Goal: Information Seeking & Learning: Learn about a topic

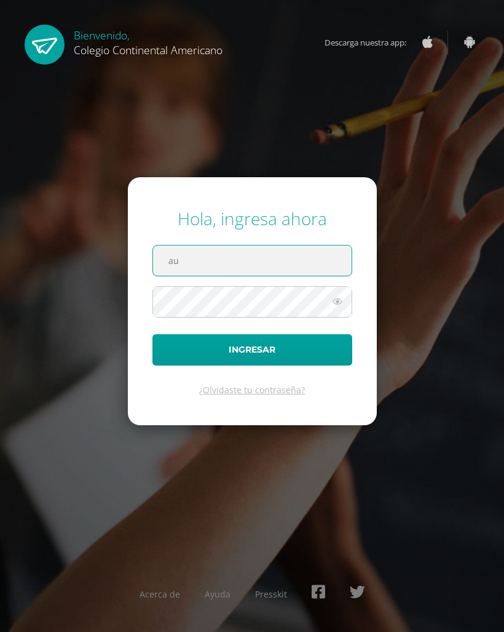
type input "a"
type input "[EMAIL_ADDRESS][DOMAIN_NAME]"
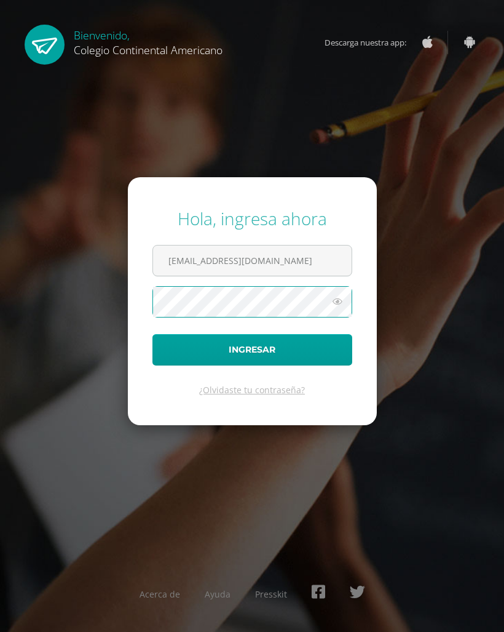
click at [323, 359] on button "Ingresar" at bounding box center [253, 349] width 200 height 31
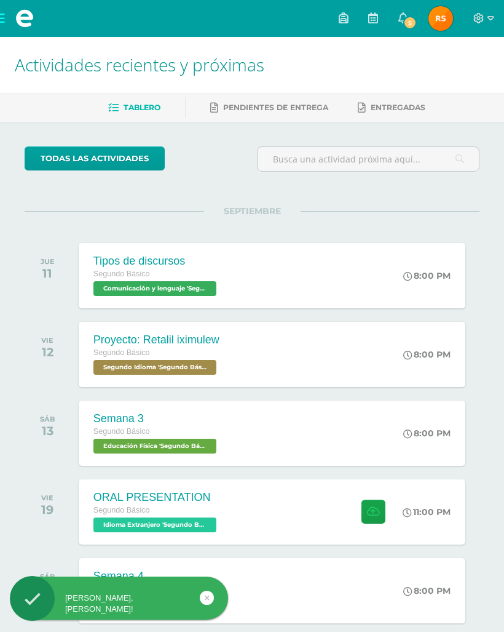
click at [421, 34] on link "[PERSON_NAME] Mi Perfil" at bounding box center [441, 18] width 44 height 37
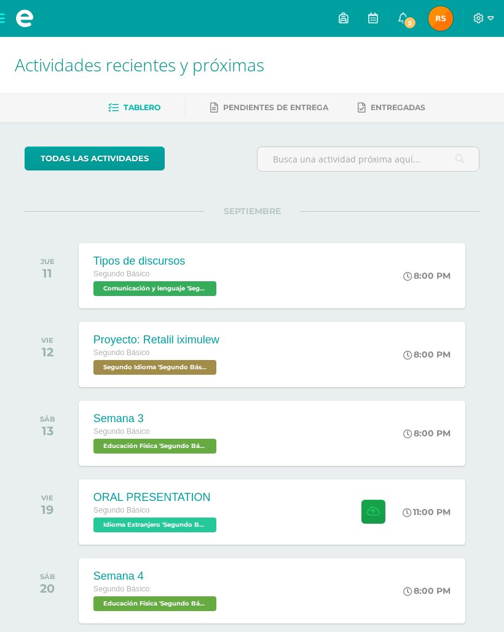
click at [22, 303] on div "todas las Actividades No tienes actividades Échale un vistazo a los demás perío…" at bounding box center [252, 450] width 504 height 657
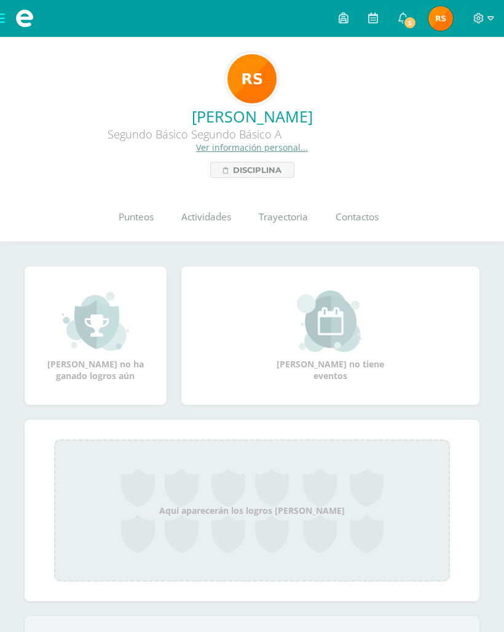
click at [151, 204] on link "Punteos" at bounding box center [136, 216] width 63 height 49
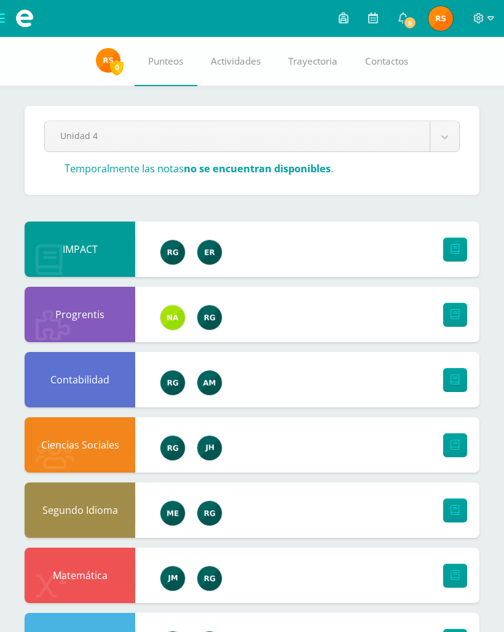
click at [400, 23] on icon at bounding box center [404, 17] width 10 height 11
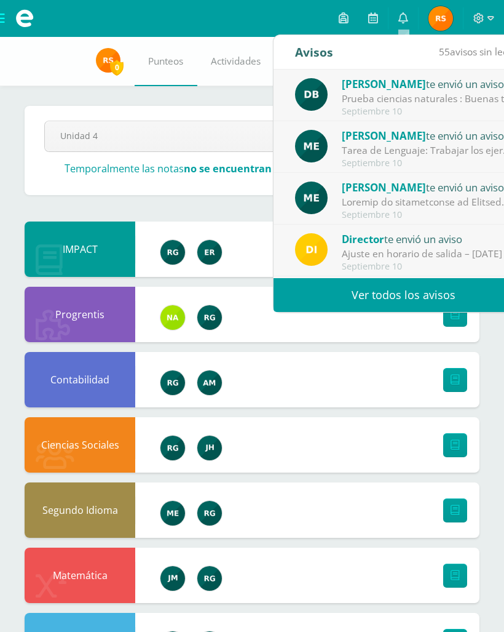
click at [406, 23] on icon at bounding box center [404, 17] width 10 height 11
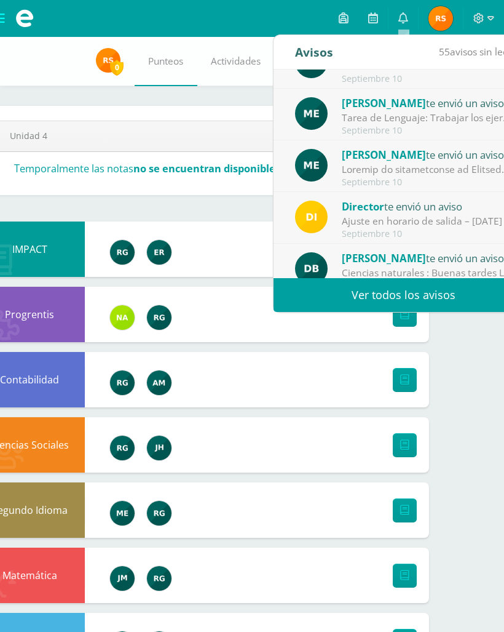
scroll to position [34, 0]
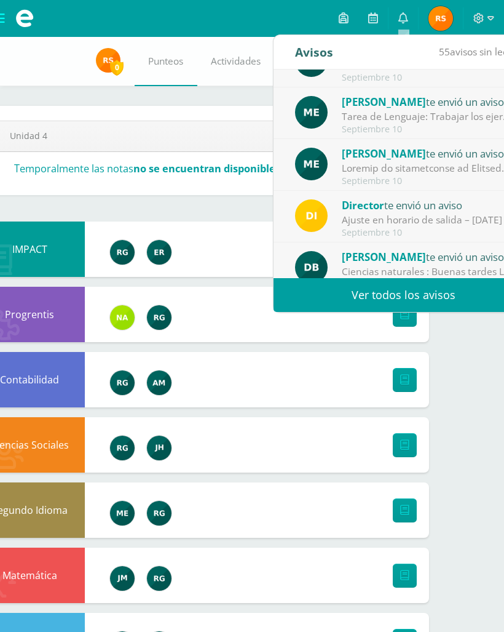
click at [454, 111] on div "Tarea de Lenguaje: Trabajar los ejercicios de los documentos subidos en este es…" at bounding box center [427, 116] width 171 height 14
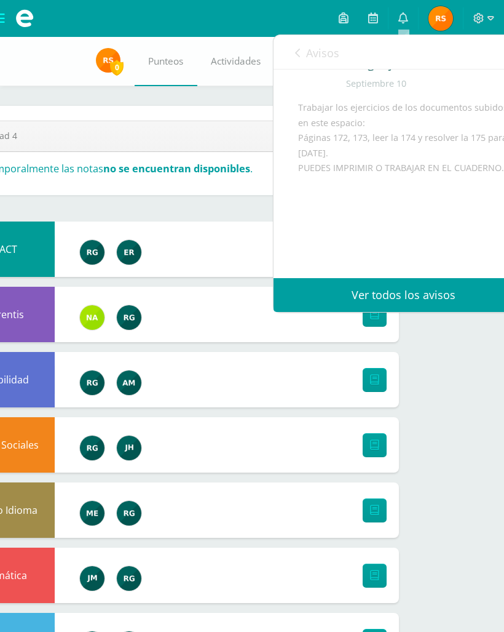
scroll to position [84, 0]
click at [302, 51] on link "Avisos" at bounding box center [317, 52] width 44 height 35
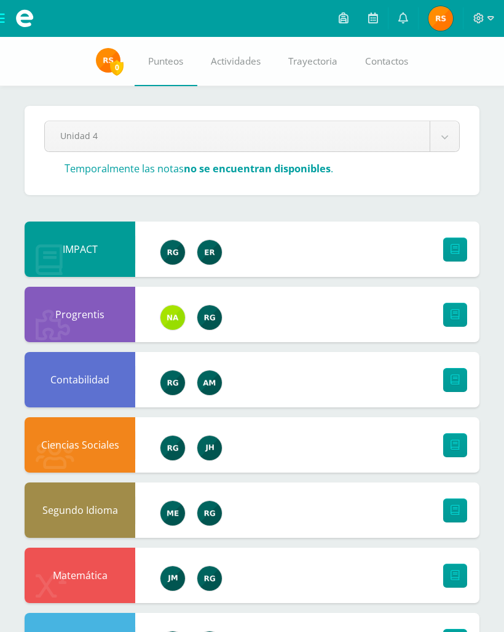
click at [7, 11] on span at bounding box center [24, 18] width 49 height 37
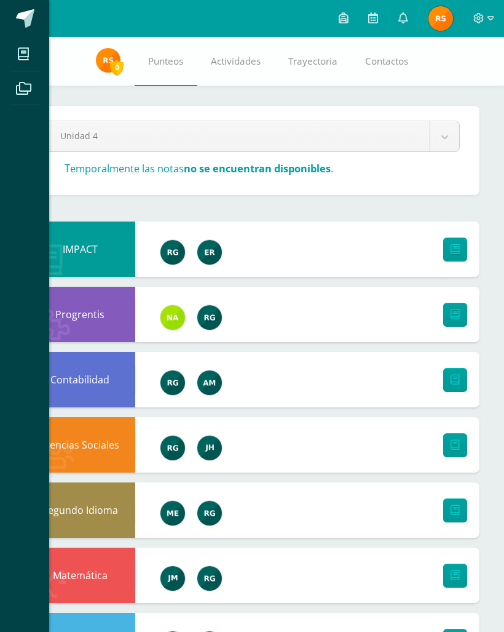
click at [25, 48] on icon at bounding box center [23, 54] width 11 height 12
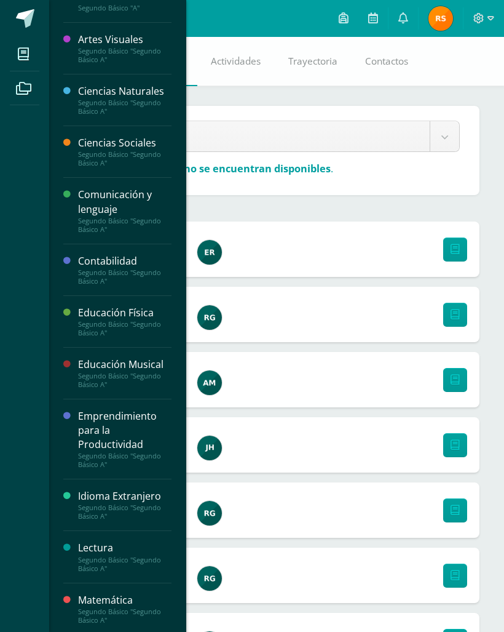
scroll to position [24, 0]
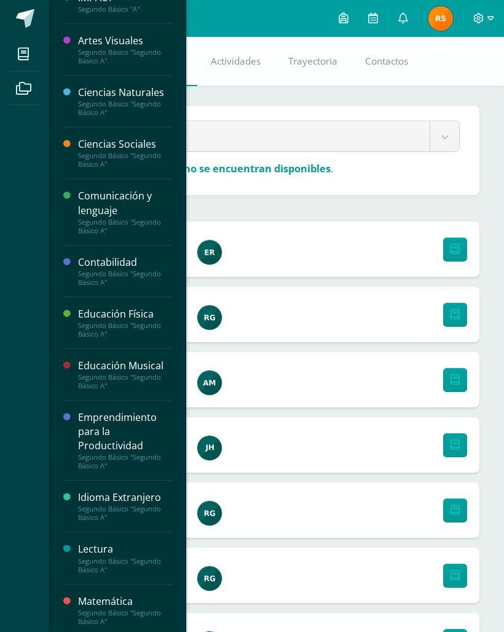
click at [93, 213] on div "Comunicación y lenguaje" at bounding box center [124, 203] width 93 height 28
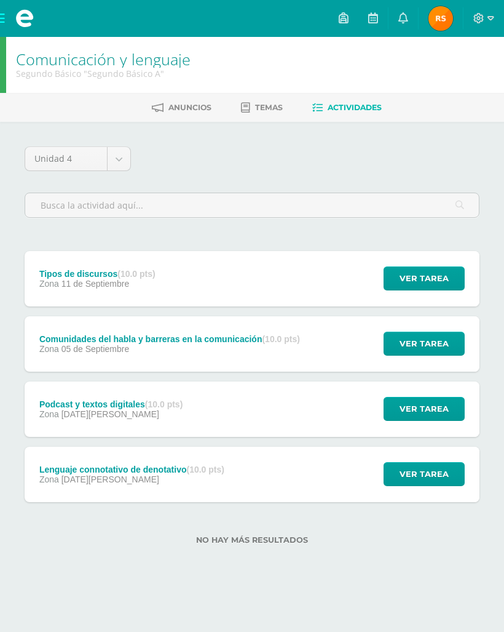
click at [65, 276] on div "Tipos de discursos (10.0 pts)" at bounding box center [97, 274] width 116 height 10
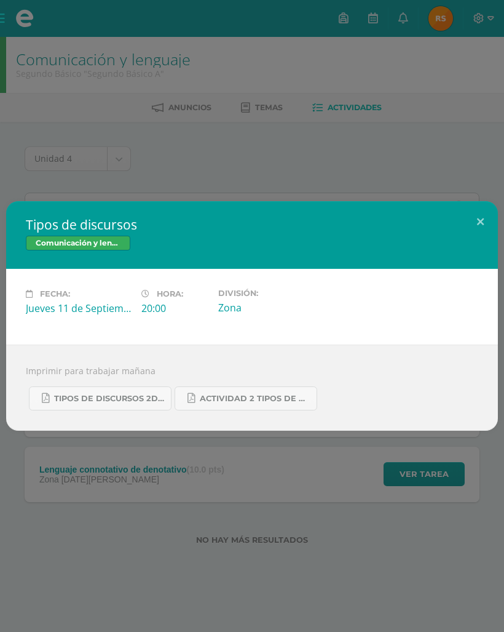
click at [290, 410] on link "Actividad 2 tipos de discursos.pdf" at bounding box center [246, 398] width 143 height 24
